Goal: Task Accomplishment & Management: Complete application form

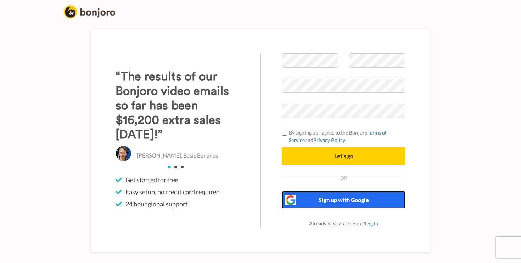
click at [344, 202] on span "Sign up with Google" at bounding box center [344, 200] width 50 height 7
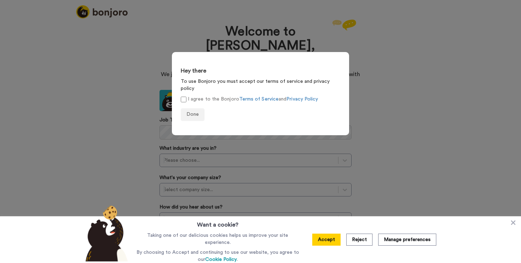
click at [188, 96] on label "I agree to the Bonjoro Terms of Service and Privacy Policy" at bounding box center [249, 99] width 137 height 7
click at [193, 112] on span "Done" at bounding box center [193, 114] width 12 height 5
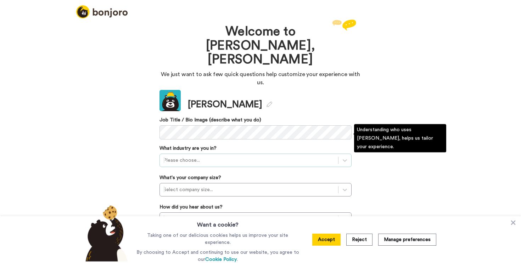
click at [213, 156] on div at bounding box center [248, 160] width 171 height 9
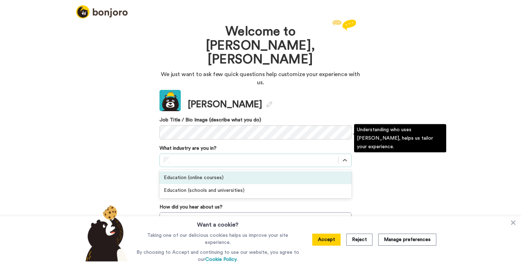
click at [208, 172] on div "Education (online courses)" at bounding box center [256, 178] width 192 height 13
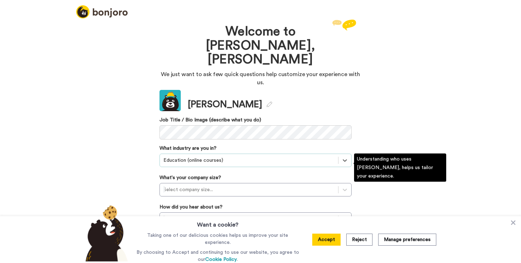
scroll to position [12, 0]
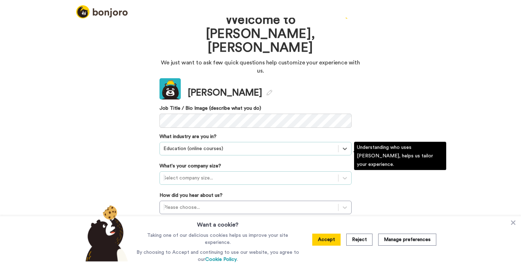
click at [209, 172] on div "Select company size..." at bounding box center [256, 178] width 192 height 13
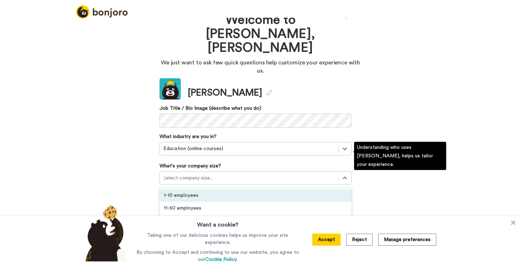
click at [203, 189] on div "1-10 employees" at bounding box center [256, 195] width 192 height 13
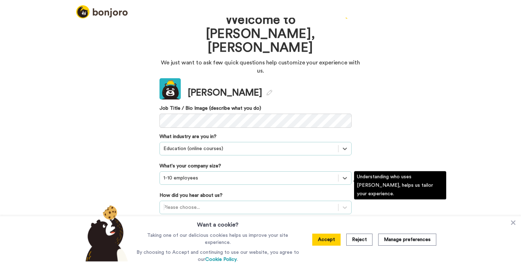
click at [201, 201] on div "Please choose..." at bounding box center [256, 207] width 192 height 13
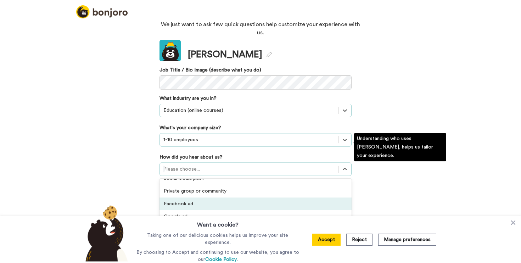
scroll to position [95, 0]
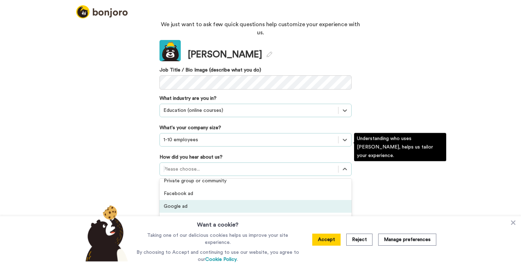
click at [198, 200] on div "Google ad" at bounding box center [256, 206] width 192 height 13
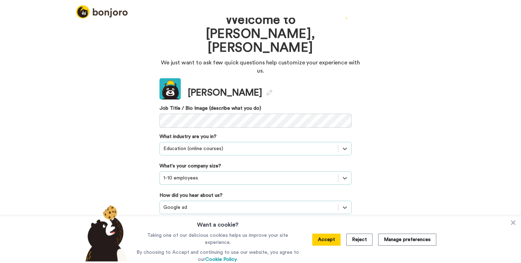
click at [198, 201] on div "option Google ad, selected. Select is focused ,type to refine list, press Down …" at bounding box center [256, 207] width 192 height 13
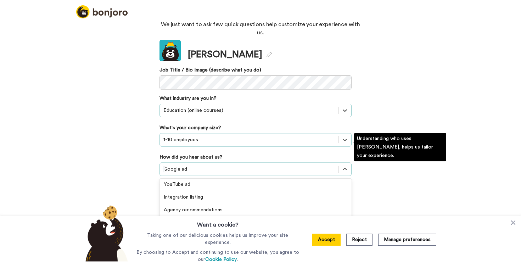
scroll to position [126, 0]
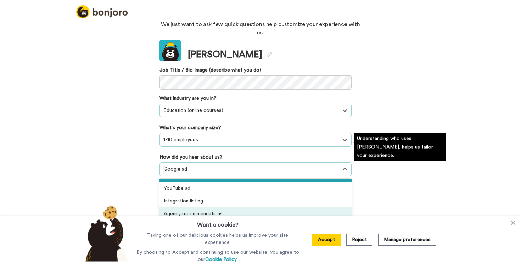
click at [196, 208] on div "Agency recommendations" at bounding box center [256, 214] width 192 height 13
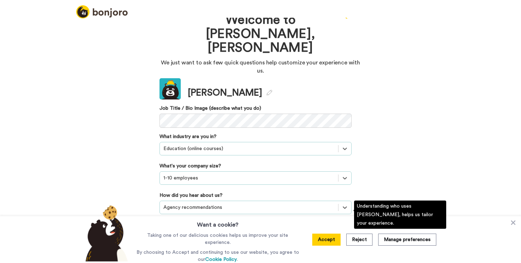
click at [195, 230] on div "Please choose..." at bounding box center [256, 236] width 192 height 13
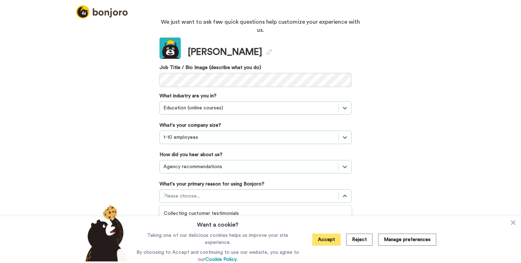
click at [329, 242] on button "Accept" at bounding box center [326, 240] width 28 height 12
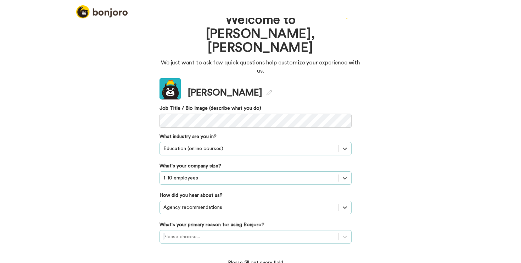
click at [237, 230] on div "Please choose..." at bounding box center [256, 236] width 192 height 13
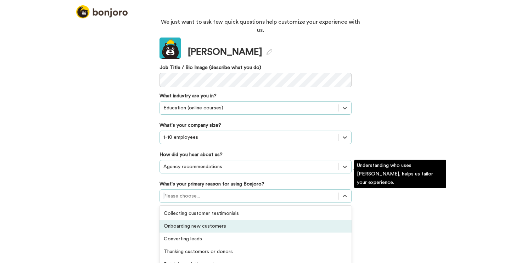
click at [200, 207] on div "Collecting customer testimonials" at bounding box center [256, 213] width 192 height 13
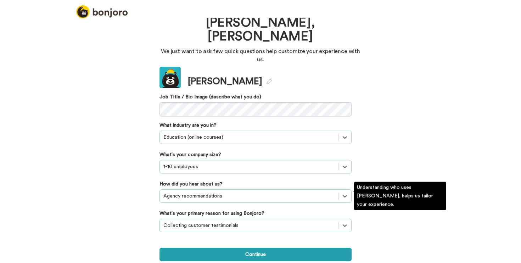
scroll to position [1, 0]
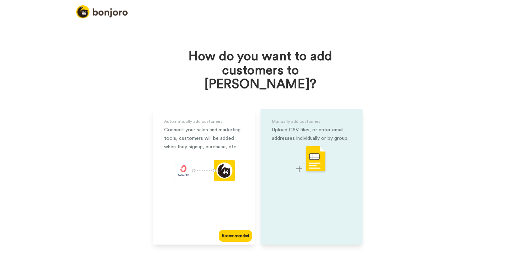
click at [287, 146] on div at bounding box center [311, 160] width 79 height 28
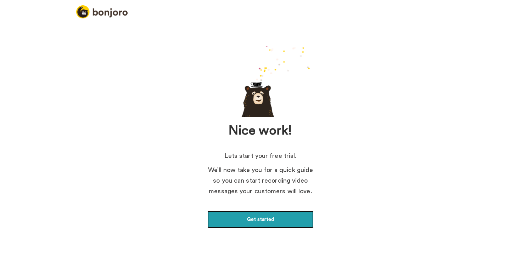
click at [266, 227] on link "Get started" at bounding box center [260, 220] width 106 height 18
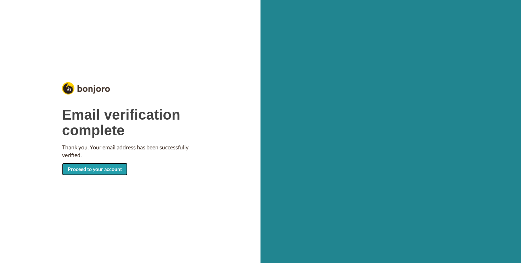
click at [105, 173] on link "Proceed to your account" at bounding box center [95, 169] width 66 height 13
